Goal: Check status: Check status

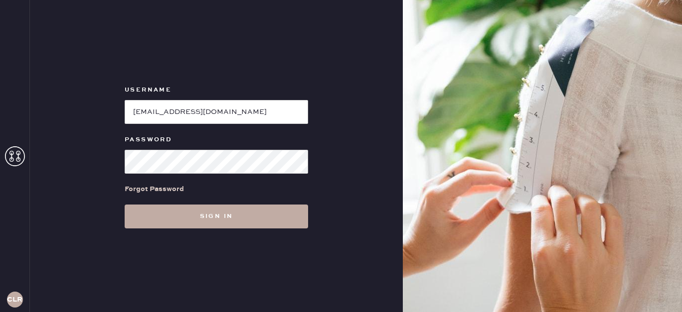
click at [212, 212] on button "Sign in" at bounding box center [216, 217] width 183 height 24
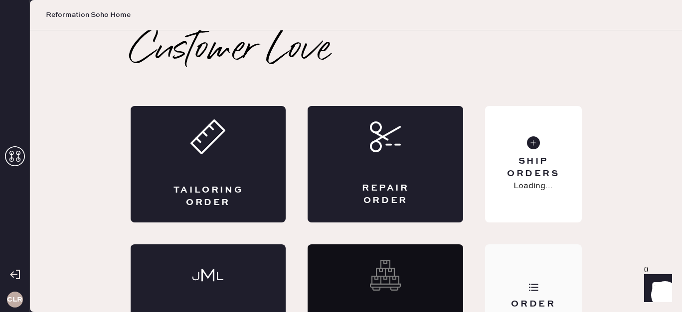
click at [521, 264] on div "Order History" at bounding box center [533, 303] width 96 height 117
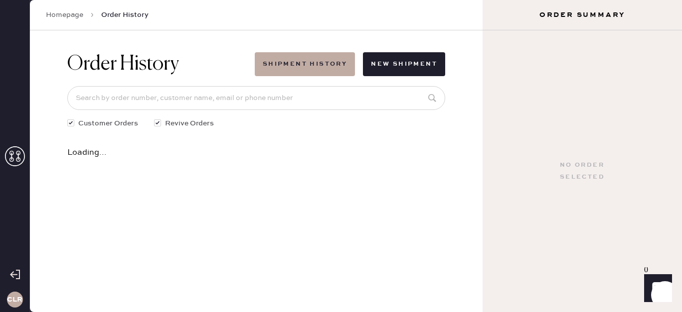
click at [15, 154] on icon at bounding box center [15, 156] width 20 height 20
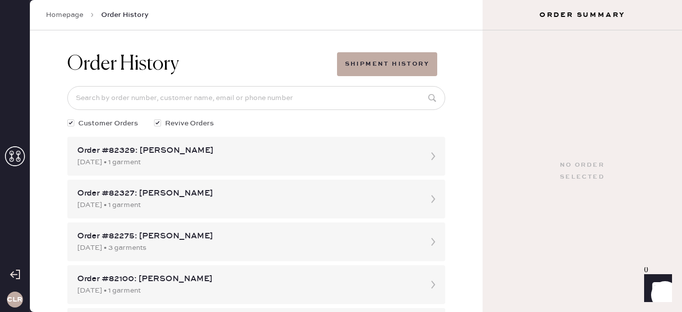
click at [14, 152] on icon at bounding box center [15, 156] width 20 height 20
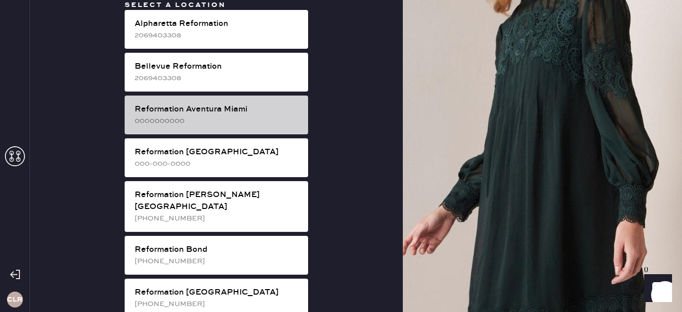
click at [224, 107] on div "Reformation Aventura Miami" at bounding box center [217, 110] width 165 height 12
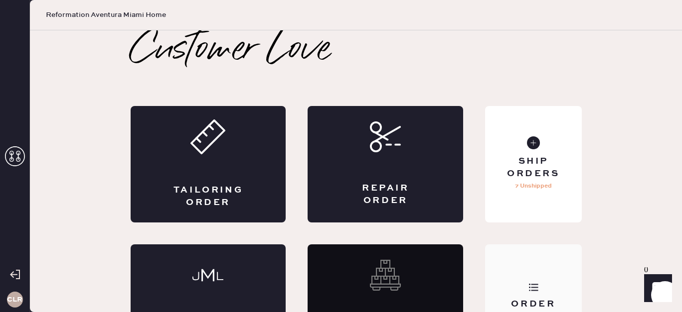
click at [527, 275] on div "Order History" at bounding box center [533, 303] width 96 height 117
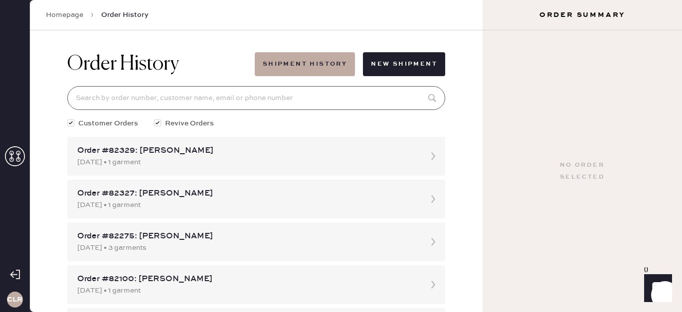
click at [229, 99] on input at bounding box center [256, 98] width 378 height 24
paste input "81704"
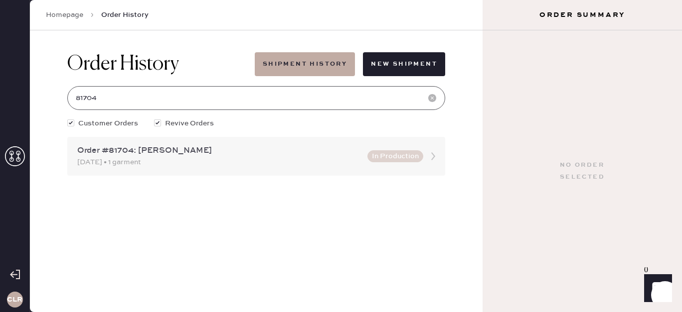
type input "81704"
click at [240, 153] on div "Order #81704: [PERSON_NAME]" at bounding box center [219, 151] width 284 height 12
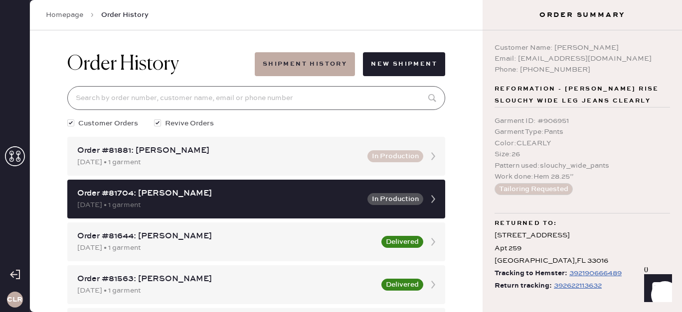
click at [262, 100] on input at bounding box center [256, 98] width 378 height 24
paste input "81704"
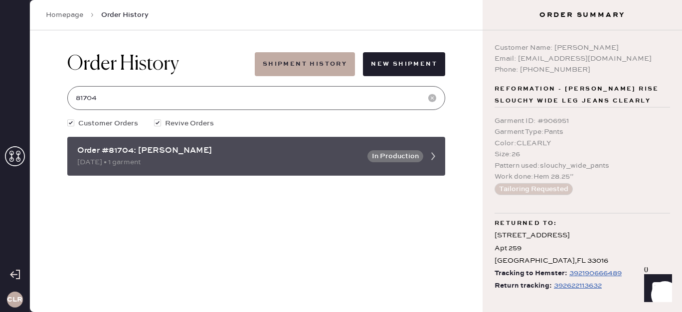
type input "81704"
click at [239, 151] on div "Order #81704: [PERSON_NAME]" at bounding box center [219, 151] width 284 height 12
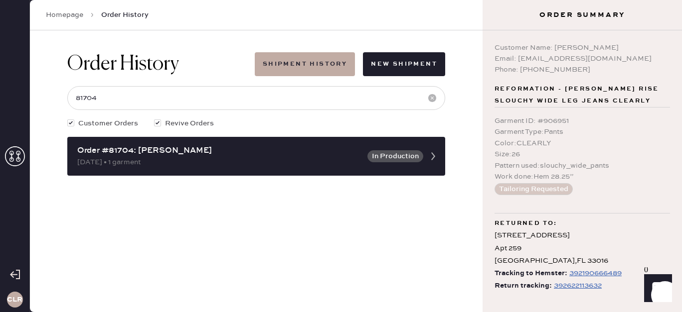
click at [592, 284] on div "392622113632" at bounding box center [578, 286] width 48 height 12
click at [11, 152] on icon at bounding box center [15, 156] width 20 height 20
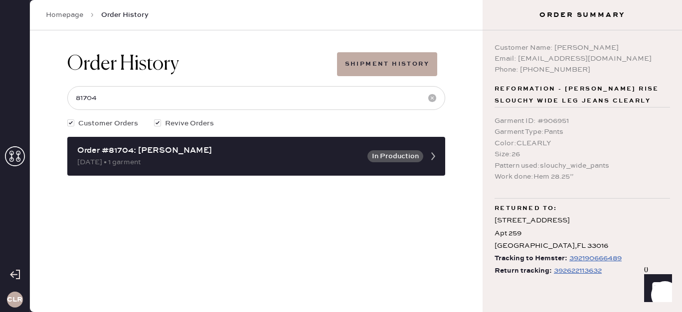
click at [11, 159] on icon at bounding box center [15, 156] width 20 height 20
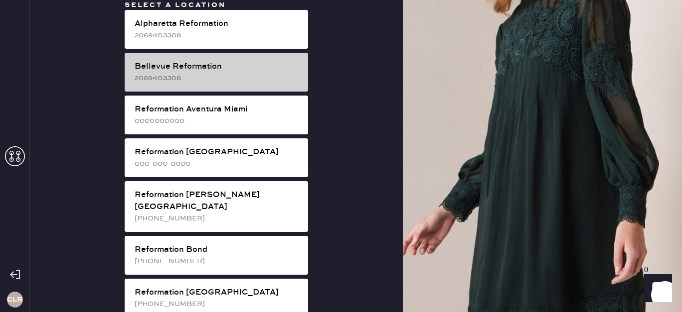
click at [224, 71] on div "Bellevue Reformation" at bounding box center [217, 67] width 165 height 12
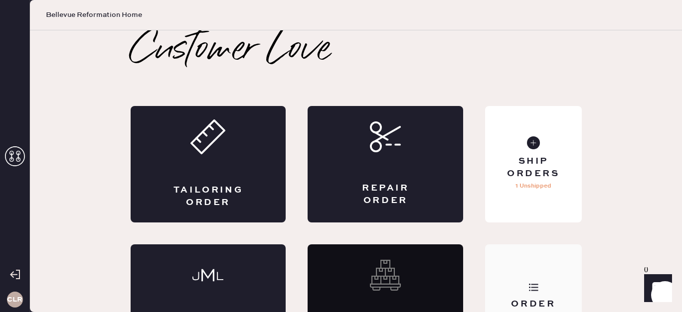
click at [528, 265] on div "Order History" at bounding box center [533, 303] width 96 height 117
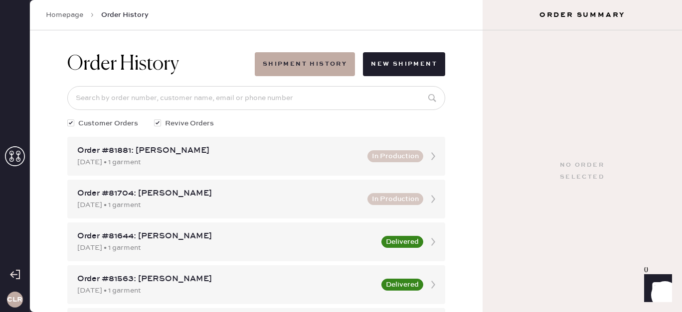
click at [356, 99] on input at bounding box center [256, 98] width 378 height 24
paste input "81729"
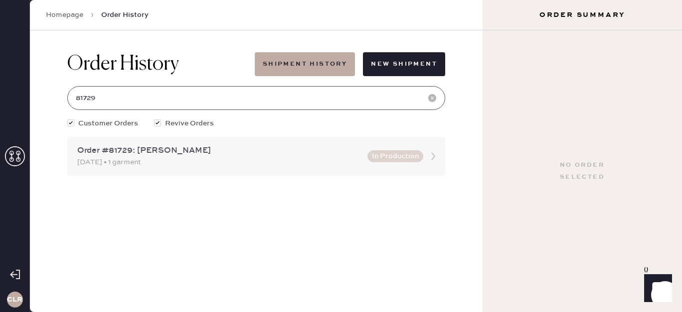
type input "81729"
click at [284, 150] on div "Order #81729: [PERSON_NAME]" at bounding box center [219, 151] width 284 height 12
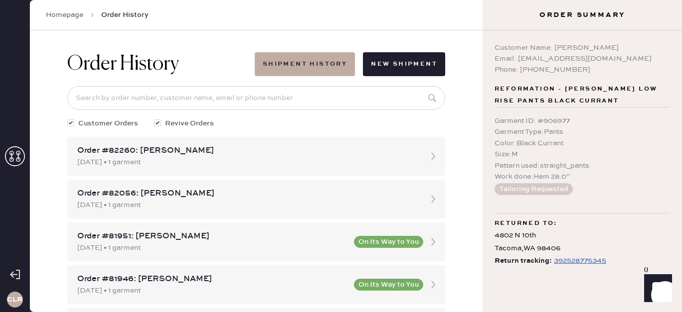
click at [582, 264] on div "392528775345" at bounding box center [580, 261] width 52 height 12
